Goal: Task Accomplishment & Management: Use online tool/utility

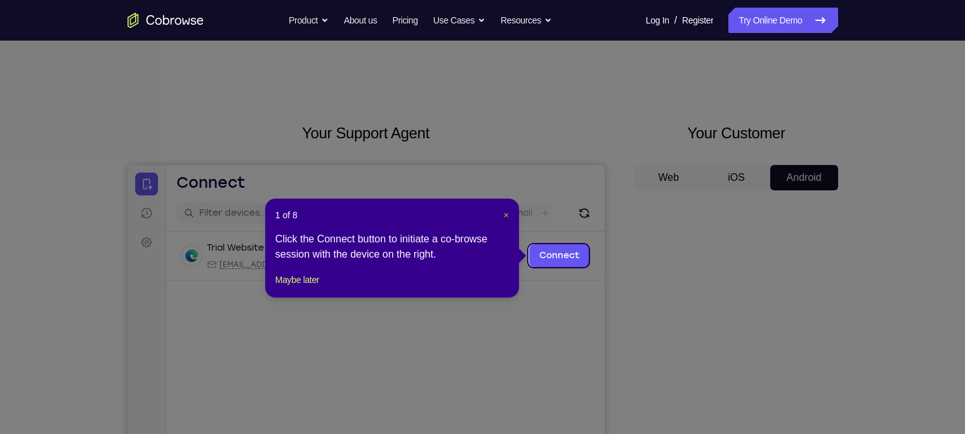
click at [507, 214] on span "×" at bounding box center [506, 215] width 5 height 10
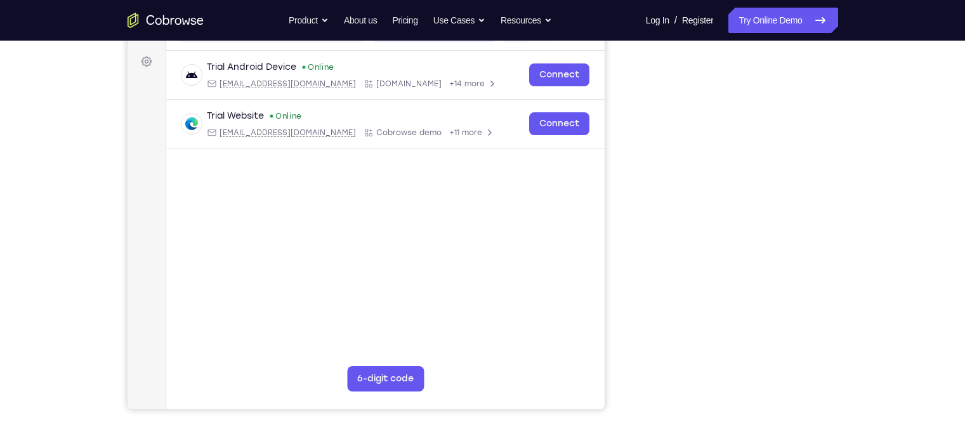
scroll to position [179, 0]
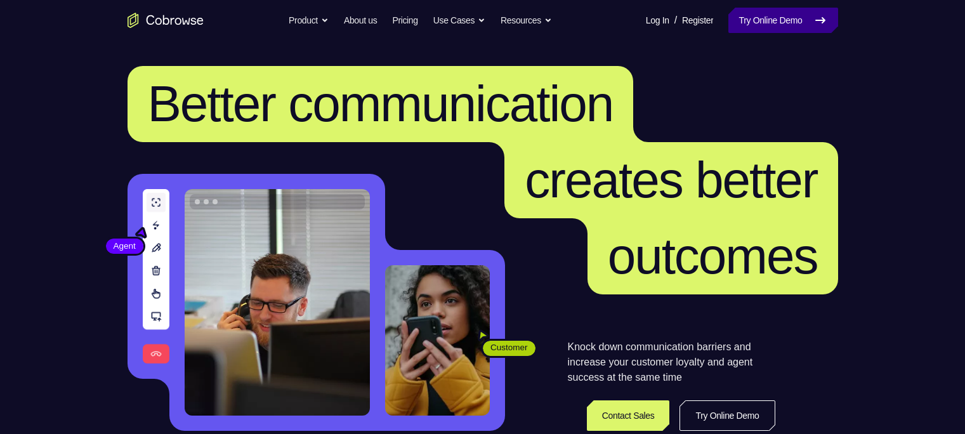
click at [743, 20] on link "Try Online Demo" at bounding box center [782, 20] width 109 height 25
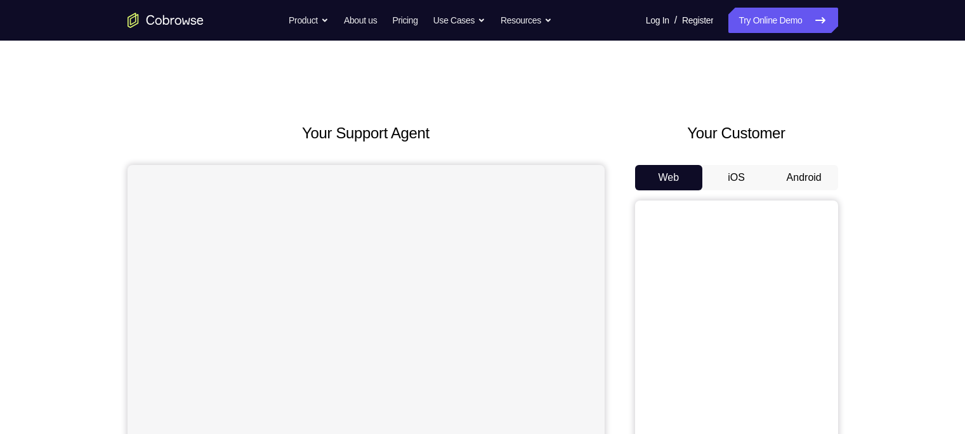
click at [783, 172] on button "Android" at bounding box center [804, 177] width 68 height 25
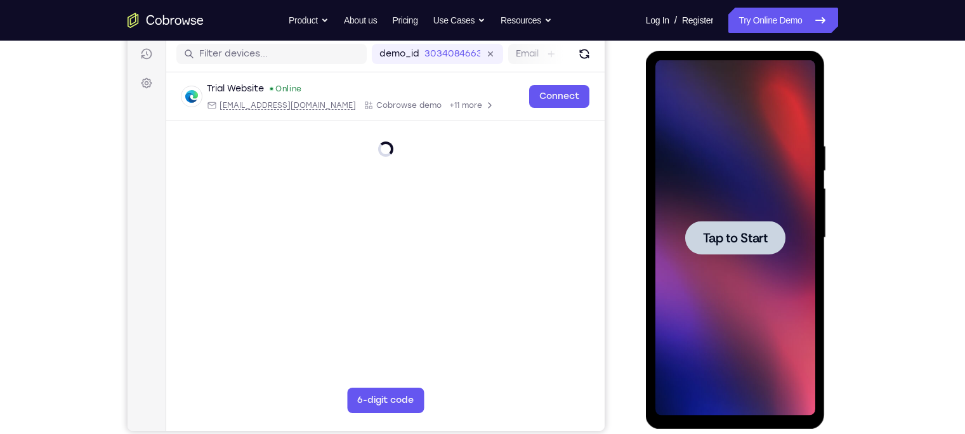
click at [703, 242] on span "Tap to Start" at bounding box center [735, 237] width 65 height 13
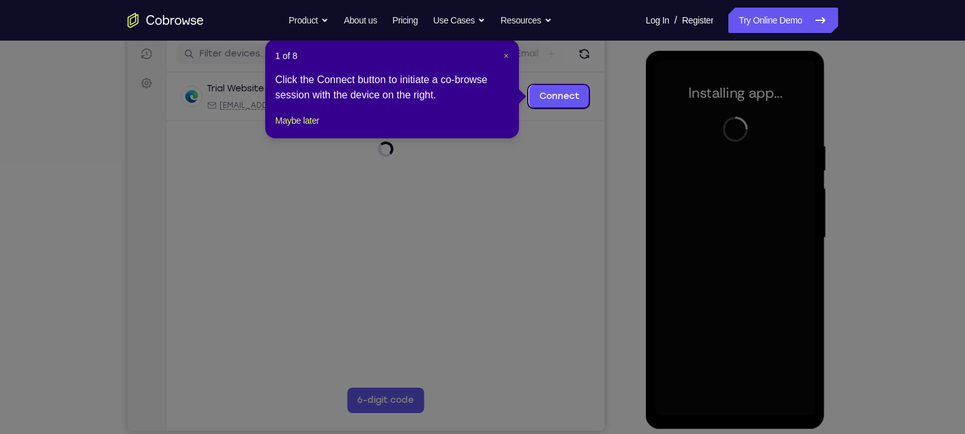
click at [505, 53] on span "×" at bounding box center [506, 56] width 5 height 10
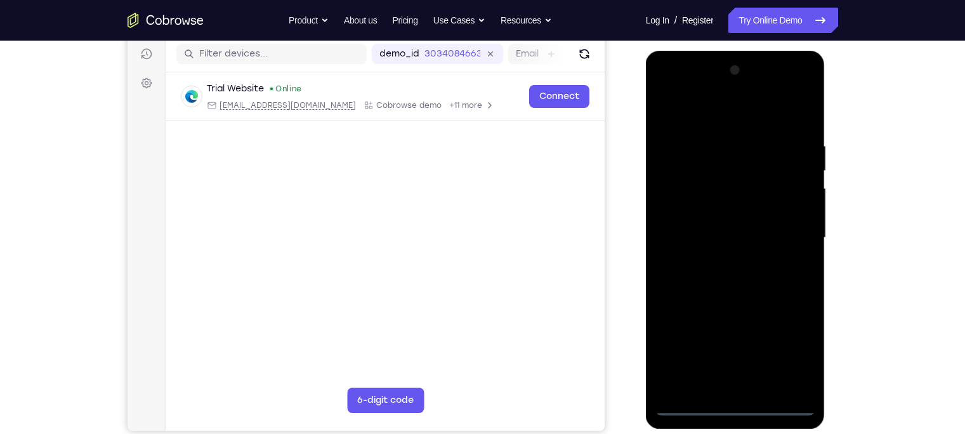
click at [735, 406] on div at bounding box center [735, 237] width 160 height 355
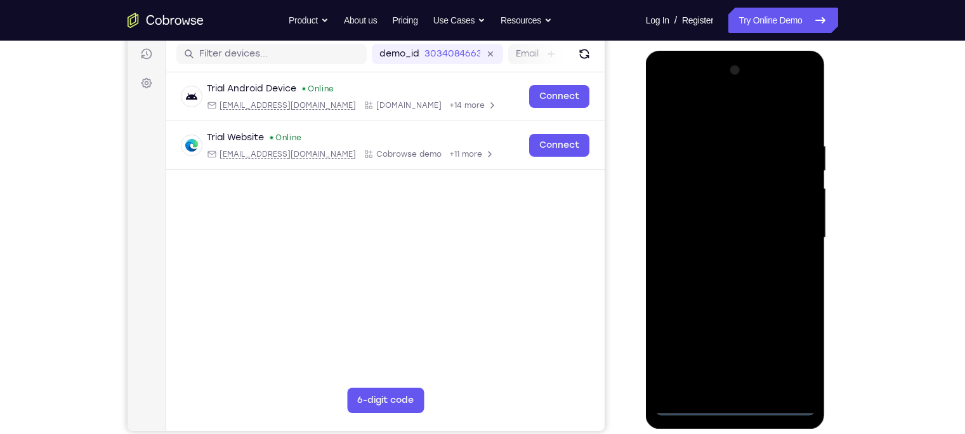
click at [786, 349] on div at bounding box center [735, 237] width 160 height 355
click at [689, 116] on div at bounding box center [735, 237] width 160 height 355
click at [698, 171] on div at bounding box center [735, 237] width 160 height 355
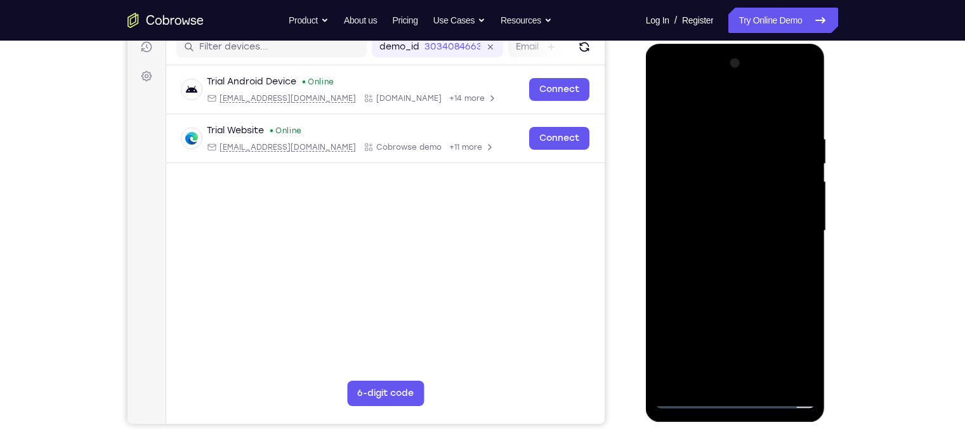
scroll to position [166, 0]
click at [764, 133] on div at bounding box center [735, 231] width 160 height 355
drag, startPoint x: 732, startPoint y: 283, endPoint x: 746, endPoint y: 317, distance: 36.4
click at [746, 317] on div at bounding box center [735, 231] width 160 height 355
drag, startPoint x: 731, startPoint y: 143, endPoint x: 751, endPoint y: 285, distance: 144.1
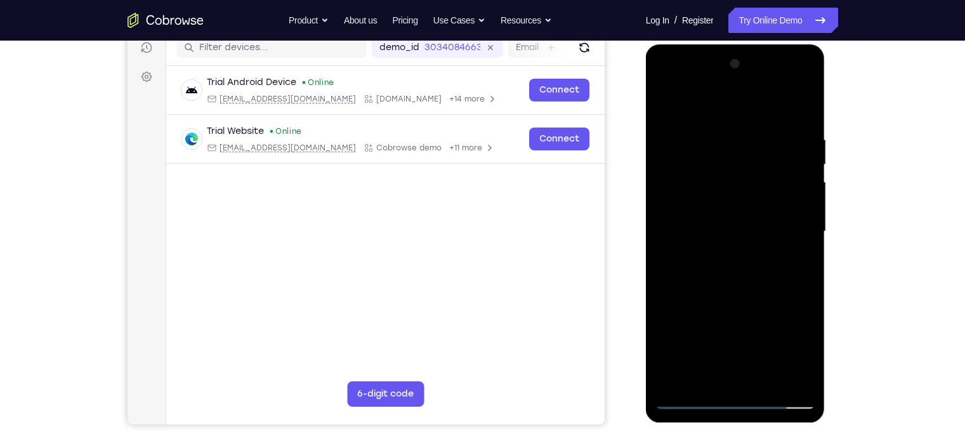
click at [751, 285] on div at bounding box center [735, 231] width 160 height 355
click at [755, 129] on div at bounding box center [735, 231] width 160 height 355
drag, startPoint x: 744, startPoint y: 286, endPoint x: 755, endPoint y: 342, distance: 57.6
click at [755, 342] on div at bounding box center [735, 231] width 160 height 355
click at [753, 127] on div at bounding box center [735, 231] width 160 height 355
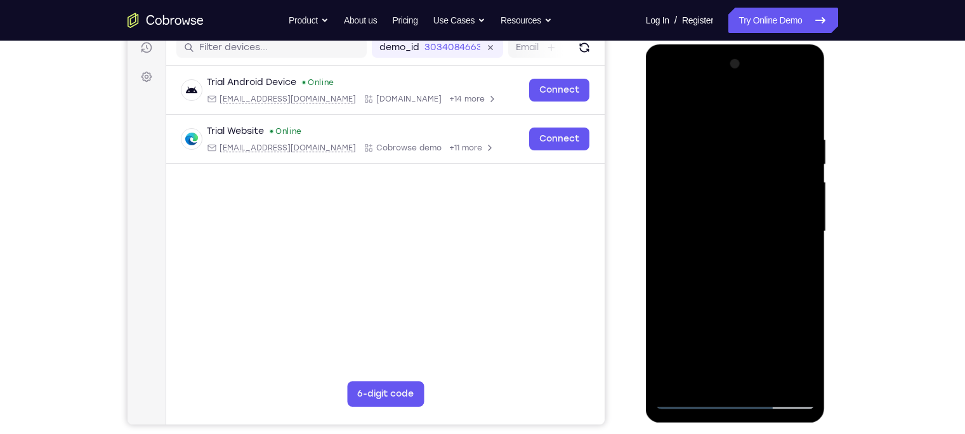
drag, startPoint x: 736, startPoint y: 302, endPoint x: 748, endPoint y: 384, distance: 82.7
click at [748, 384] on div at bounding box center [735, 231] width 160 height 355
click at [717, 122] on div at bounding box center [735, 231] width 160 height 355
click at [717, 145] on div at bounding box center [735, 231] width 160 height 355
click at [717, 362] on div at bounding box center [735, 231] width 160 height 355
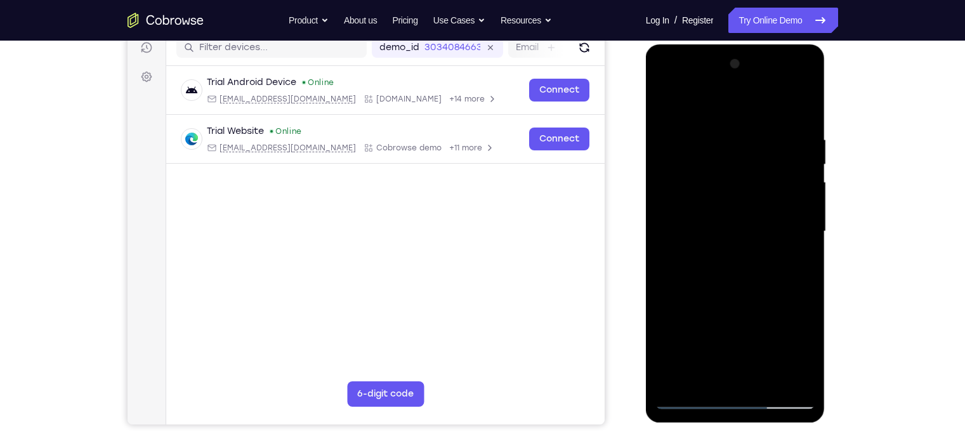
click at [719, 346] on div at bounding box center [735, 231] width 160 height 355
click at [724, 311] on div at bounding box center [735, 231] width 160 height 355
drag, startPoint x: 724, startPoint y: 301, endPoint x: 713, endPoint y: 168, distance: 133.7
click at [713, 168] on div at bounding box center [735, 231] width 160 height 355
drag, startPoint x: 707, startPoint y: 214, endPoint x: 704, endPoint y: 107, distance: 107.2
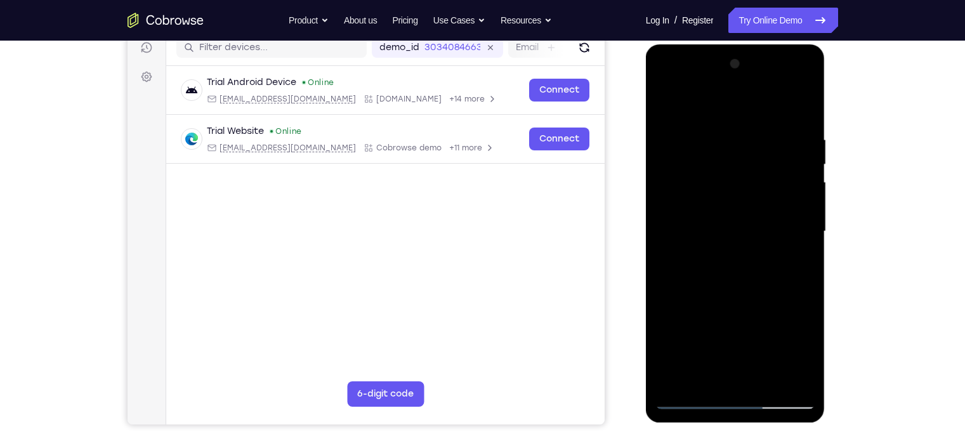
click at [704, 107] on div at bounding box center [735, 231] width 160 height 355
click at [682, 394] on div at bounding box center [735, 231] width 160 height 355
